Goal: Transaction & Acquisition: Book appointment/travel/reservation

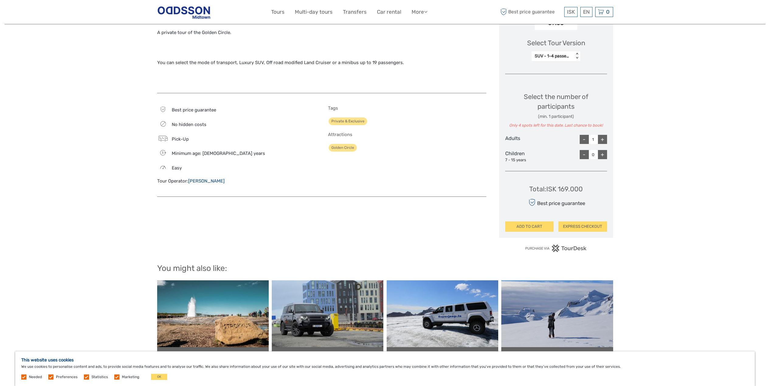
scroll to position [106, 0]
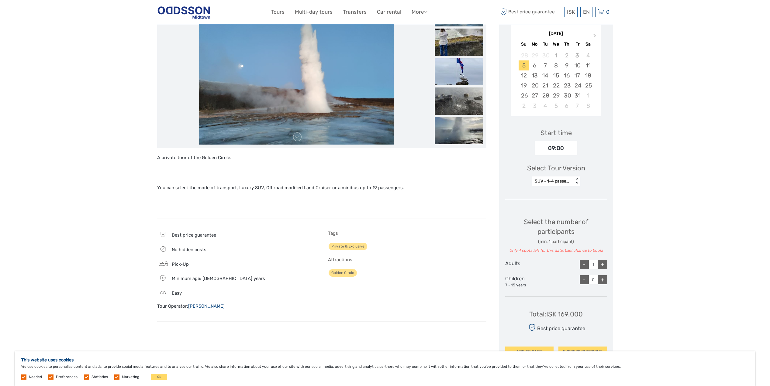
click at [330, 188] on p "You can select the mode of transport, Luxury SUV, Off road modified Land Cruise…" at bounding box center [321, 188] width 329 height 8
click at [299, 138] on link at bounding box center [297, 137] width 10 height 10
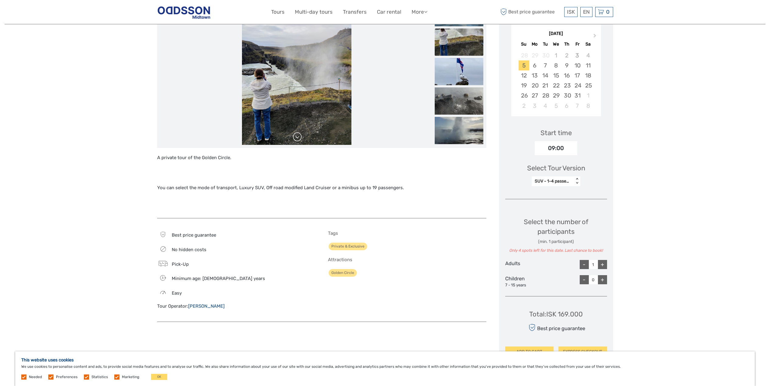
click at [299, 138] on link at bounding box center [297, 137] width 10 height 10
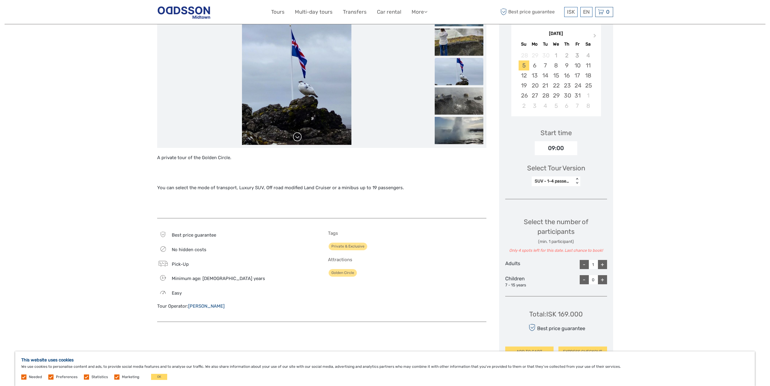
click at [299, 138] on link at bounding box center [297, 137] width 10 height 10
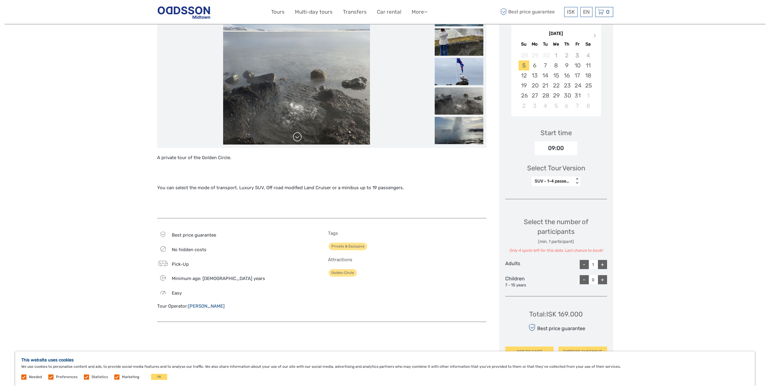
click at [299, 138] on link at bounding box center [297, 137] width 10 height 10
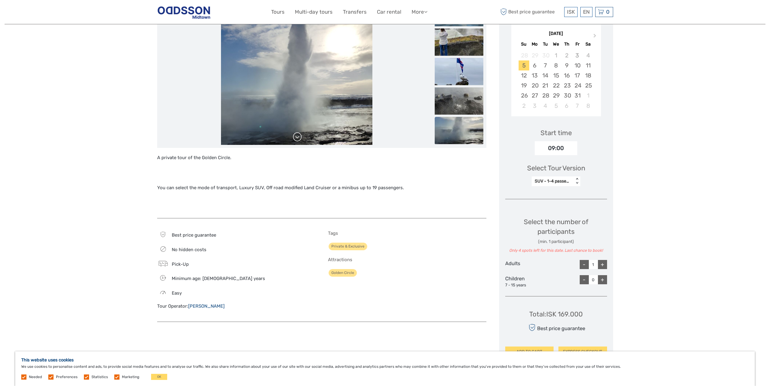
click at [299, 138] on link at bounding box center [297, 137] width 10 height 10
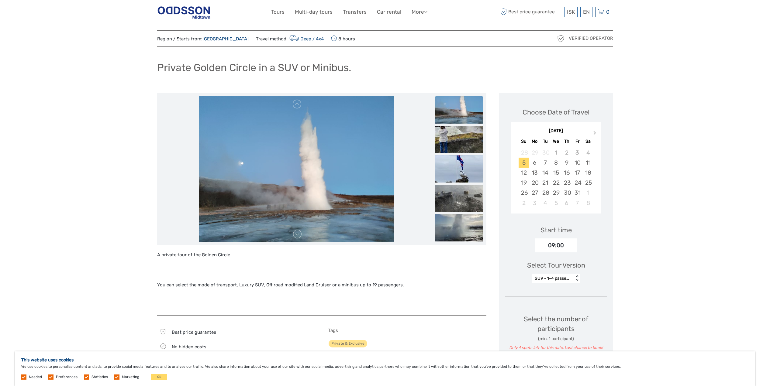
scroll to position [0, 0]
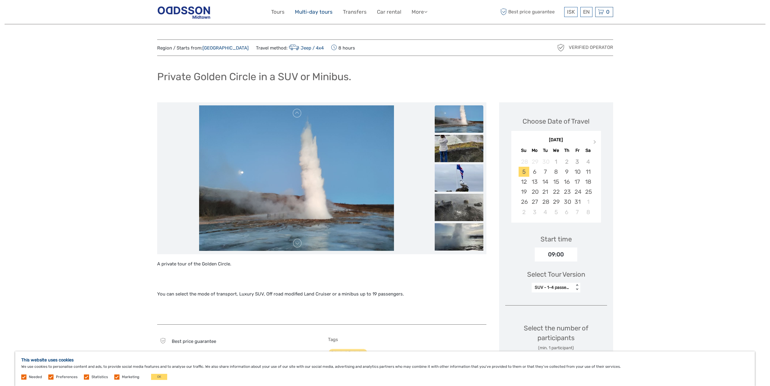
click at [304, 10] on link "Multi-day tours" at bounding box center [314, 12] width 38 height 9
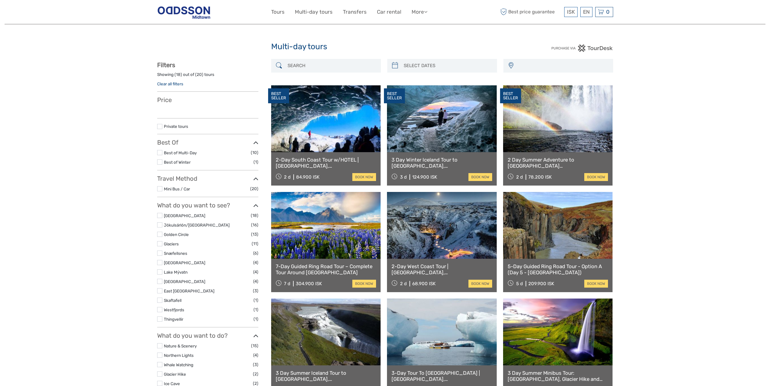
select select
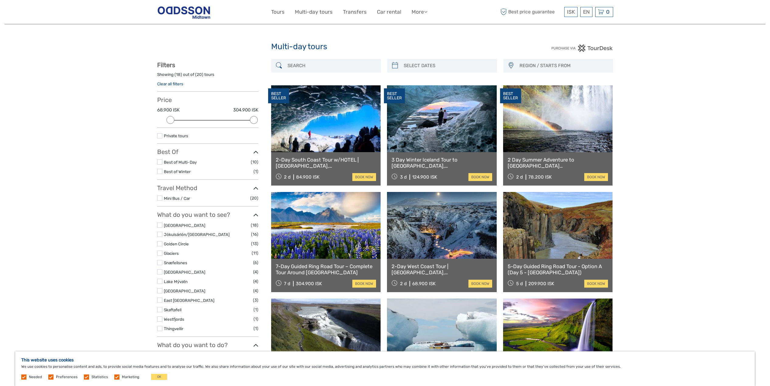
click at [175, 12] on img at bounding box center [184, 12] width 54 height 15
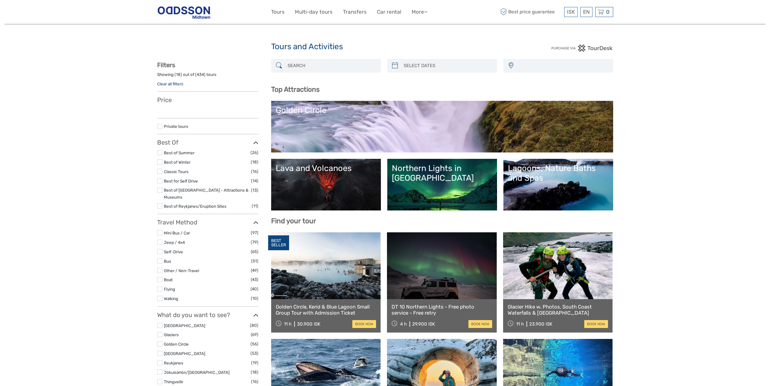
select select
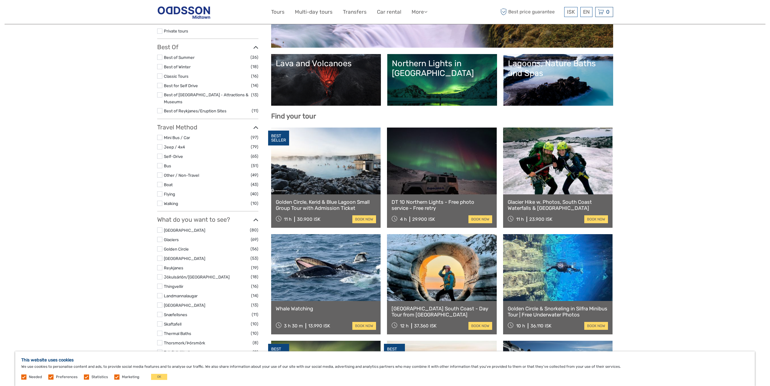
scroll to position [130, 0]
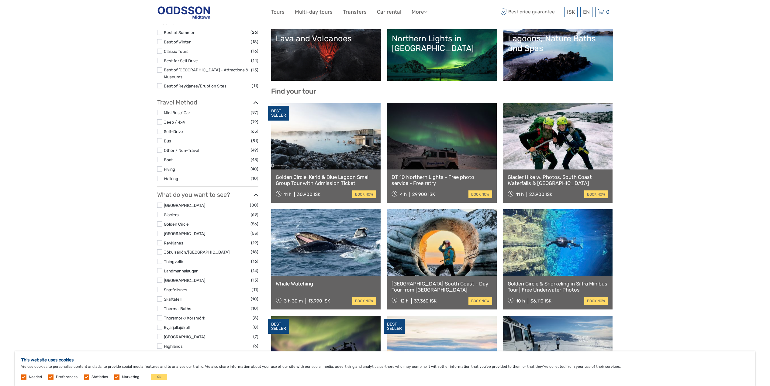
click at [370, 218] on link at bounding box center [326, 242] width 110 height 67
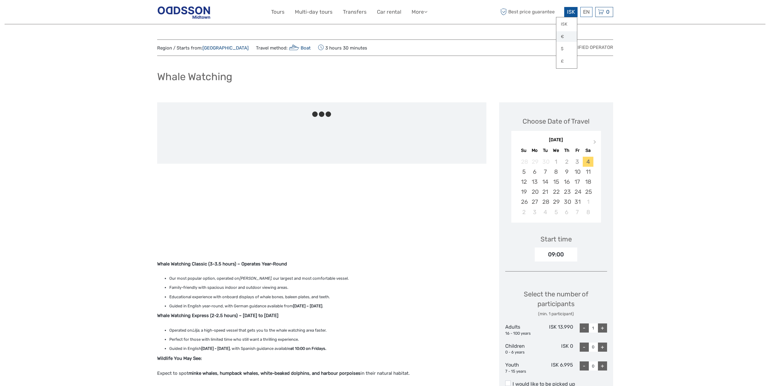
click at [563, 36] on link "€" at bounding box center [566, 36] width 21 height 11
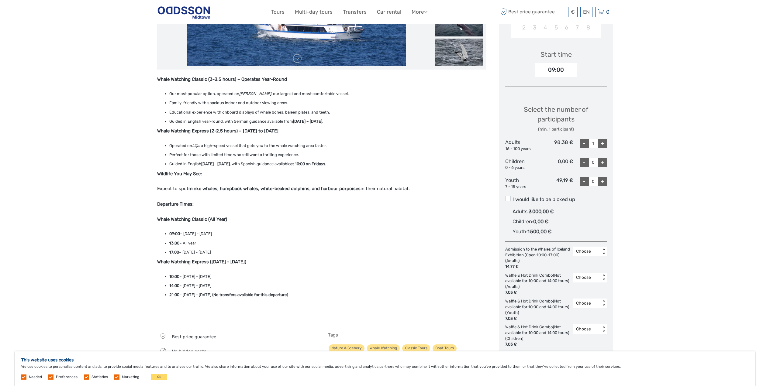
scroll to position [117, 0]
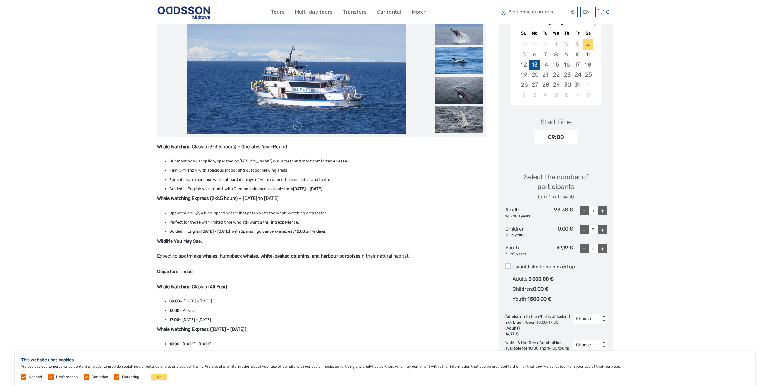
click at [536, 65] on div "13" at bounding box center [534, 65] width 11 height 10
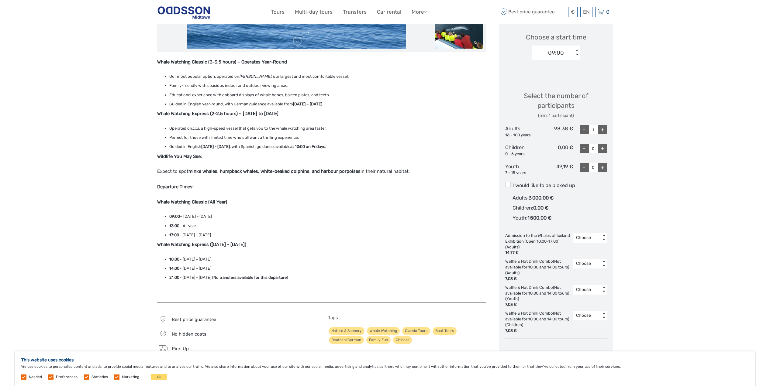
scroll to position [36, 0]
